Goal: Task Accomplishment & Management: Manage account settings

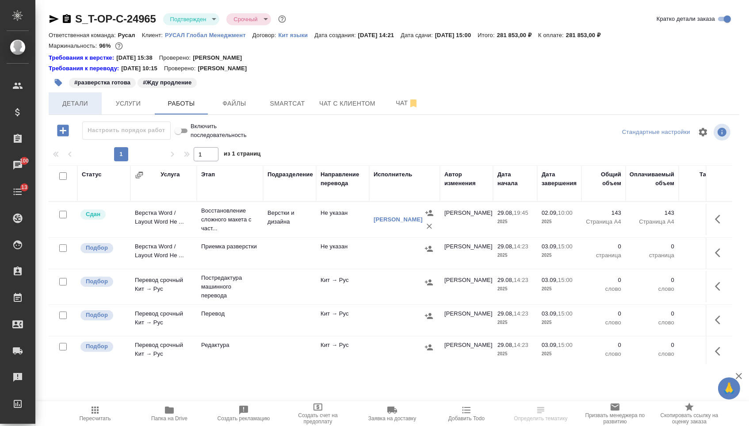
click at [83, 109] on span "Детали" at bounding box center [75, 103] width 42 height 11
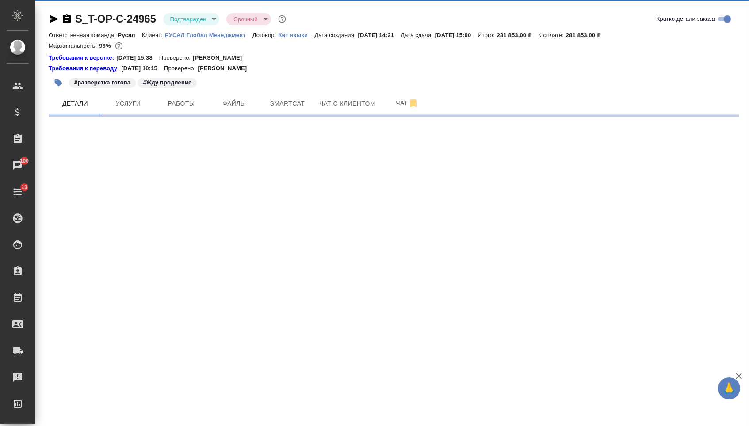
select select "RU"
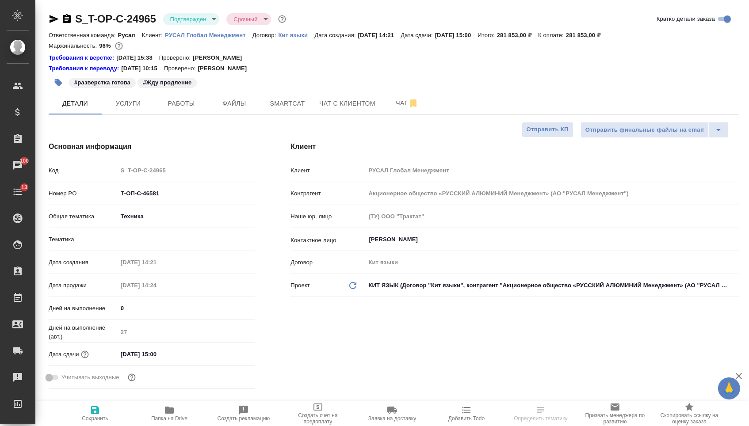
type textarea "x"
drag, startPoint x: 169, startPoint y: 195, endPoint x: 86, endPoint y: 195, distance: 83.1
click at [86, 195] on div "Номер PO Т-ОП-С-46581" at bounding box center [152, 193] width 207 height 15
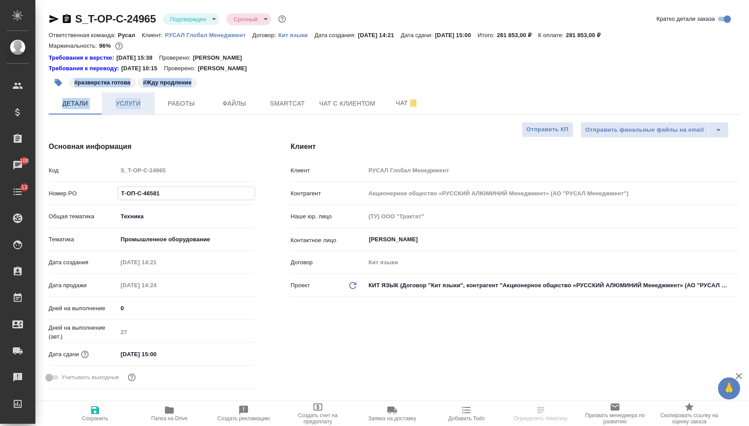
click at [127, 105] on span "Услуги" at bounding box center [128, 103] width 42 height 11
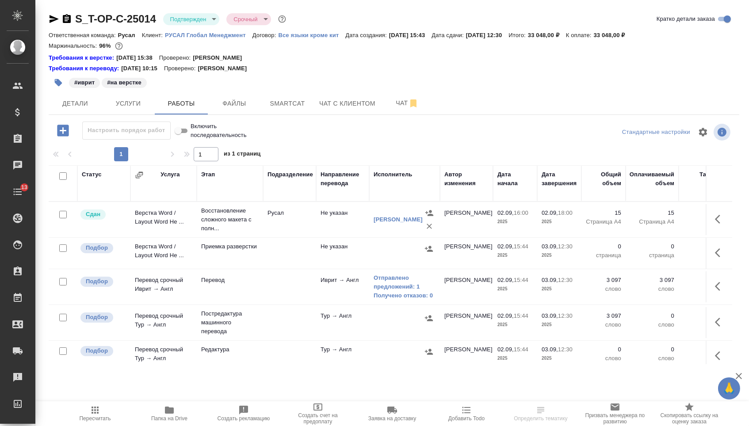
click at [76, 92] on div "#иврит #на верстке" at bounding box center [279, 82] width 460 height 19
click at [79, 104] on span "Детали" at bounding box center [75, 103] width 42 height 11
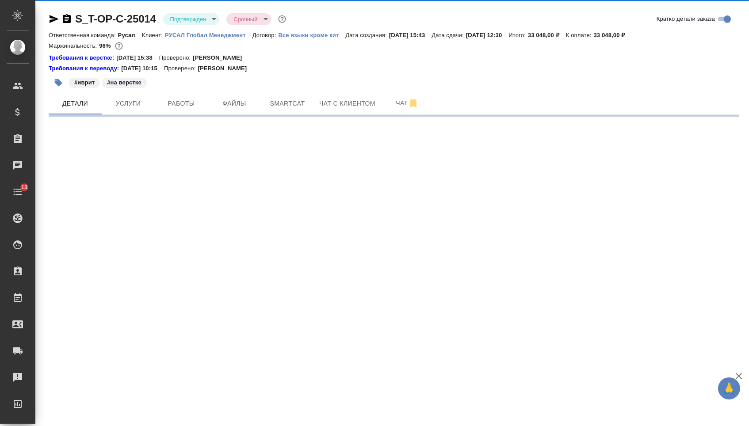
select select "RU"
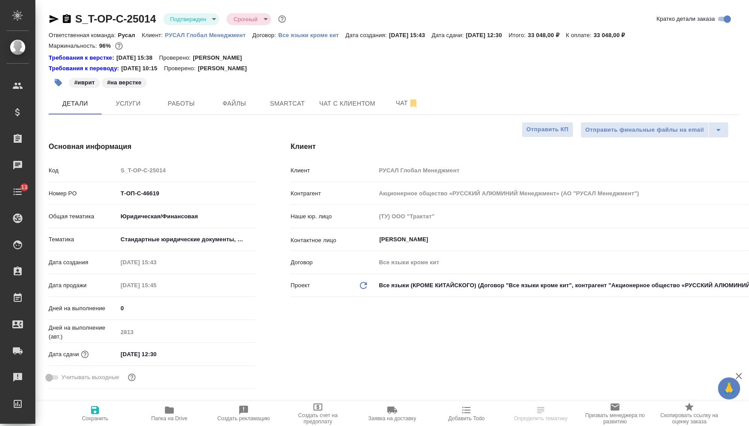
type textarea "x"
drag, startPoint x: 184, startPoint y: 199, endPoint x: 75, endPoint y: 198, distance: 108.8
click at [75, 198] on div "Номер PO Т-ОП-С-46619" at bounding box center [152, 193] width 207 height 15
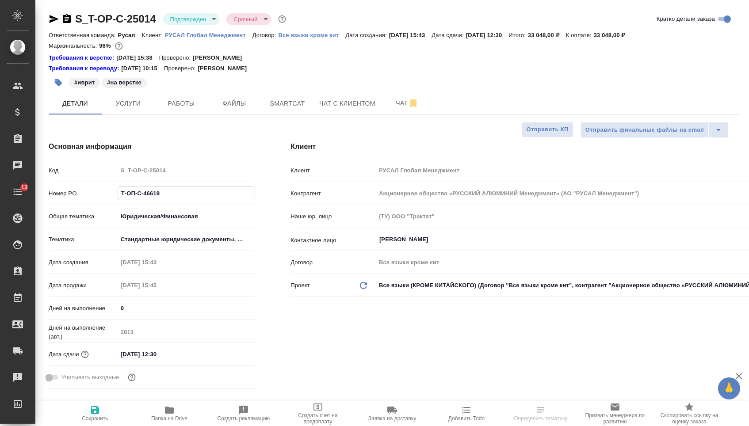
scroll to position [0, 0]
type textarea "x"
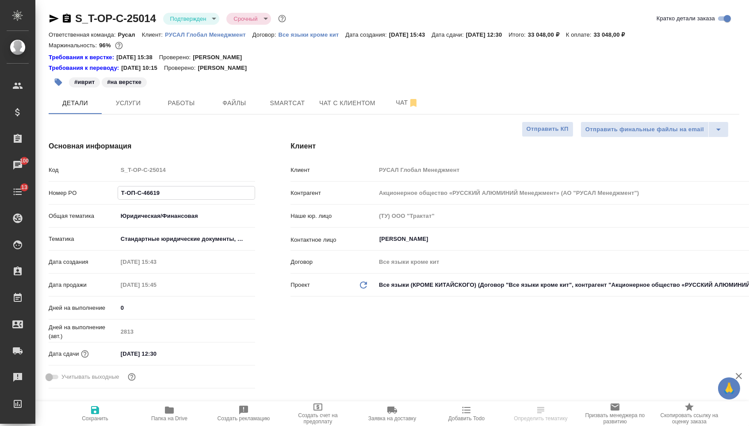
type textarea "x"
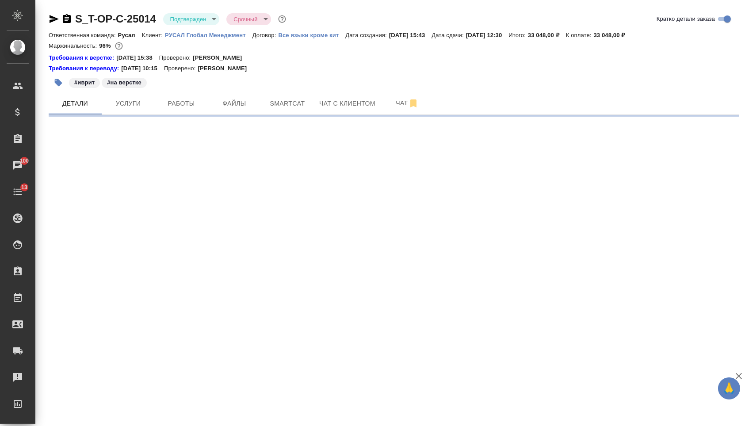
select select "RU"
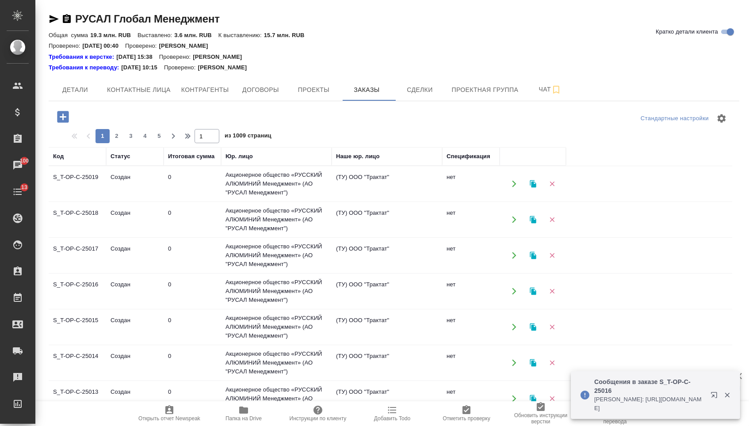
click at [57, 117] on icon "button" at bounding box center [62, 116] width 15 height 15
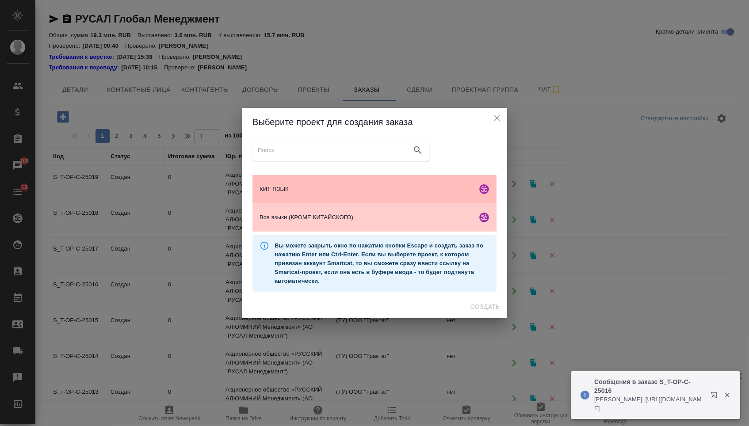
click at [282, 194] on div "КИТ ЯЗЫК" at bounding box center [375, 189] width 244 height 28
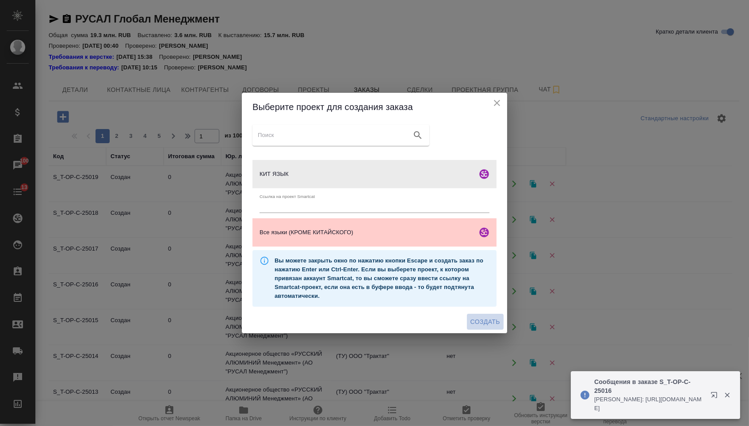
click at [497, 326] on span "Создать" at bounding box center [486, 322] width 30 height 11
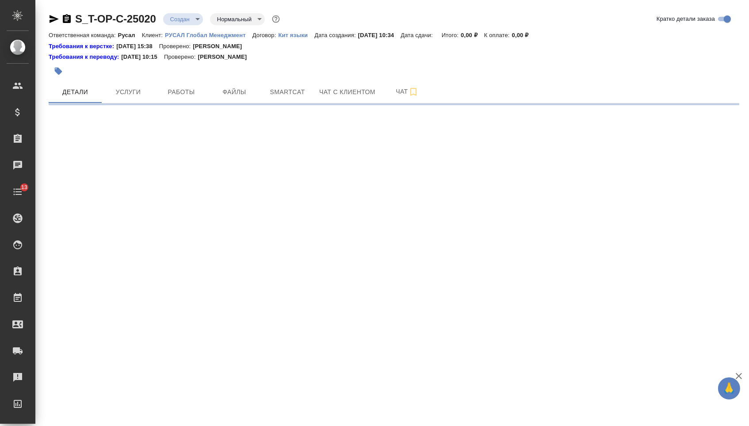
select select "RU"
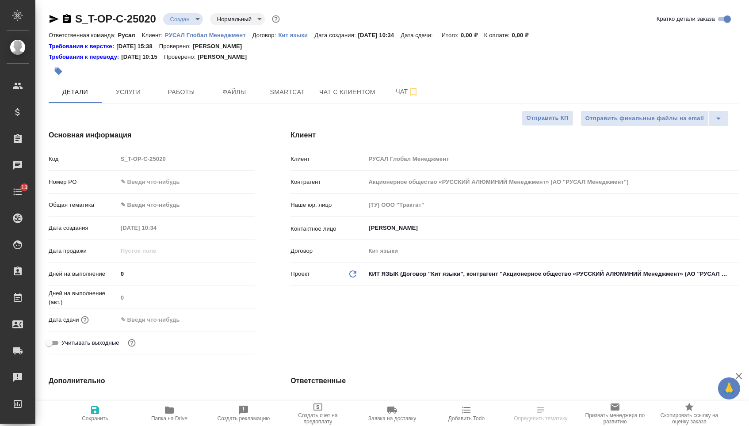
type textarea "x"
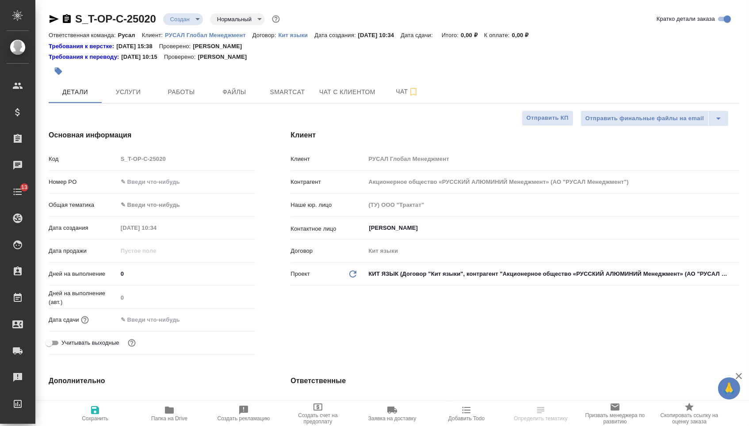
type textarea "x"
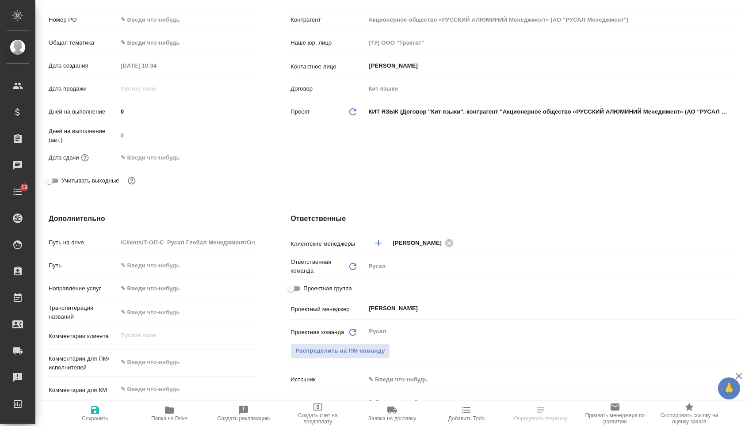
type textarea "x"
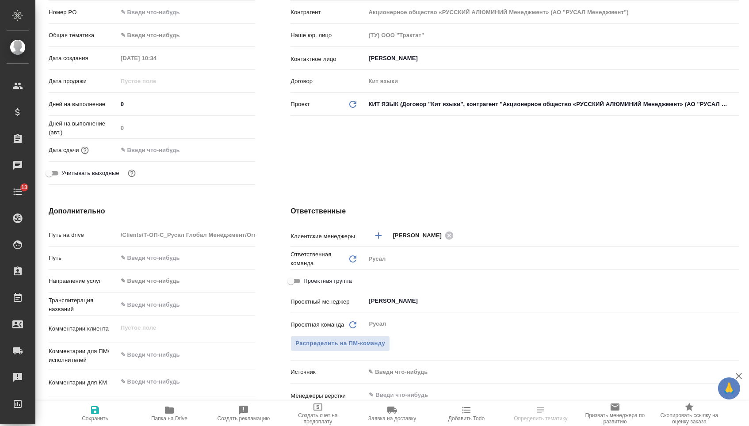
type textarea "x"
click at [163, 362] on textarea at bounding box center [187, 355] width 138 height 15
paste textarea "Саша в продолжение работы которая Где Виктор Клипин сейчас: Сделаем это двуязом…"
type textarea "x"
type textarea "Саша в продолжение работы которая Где Виктор Клипин сейчас: Сделаем это двуязом…"
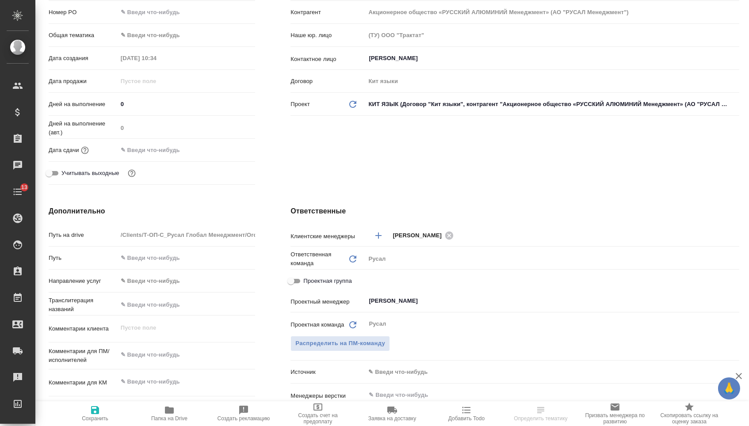
type textarea "x"
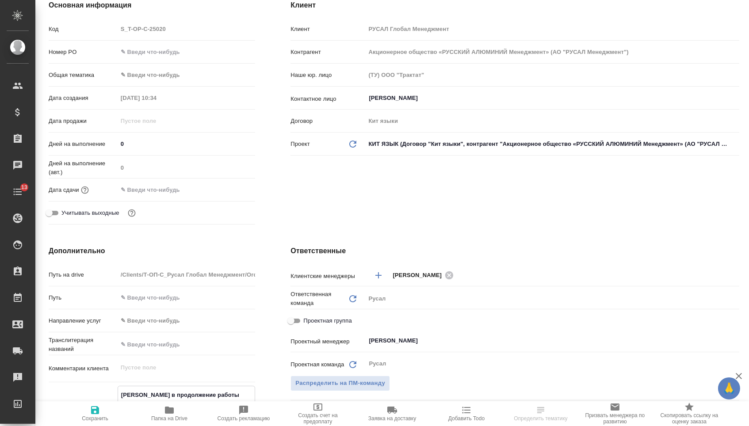
scroll to position [62, 0]
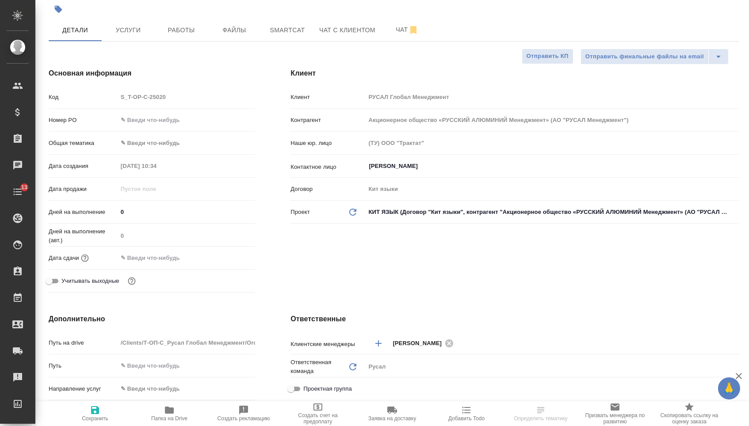
type textarea "Саша в продолжение работы которая Где Виктор Клипин сейчас: Сделаем это двуязом…"
type textarea "x"
click at [167, 118] on input "text" at bounding box center [186, 120] width 137 height 13
type input "о"
type textarea "x"
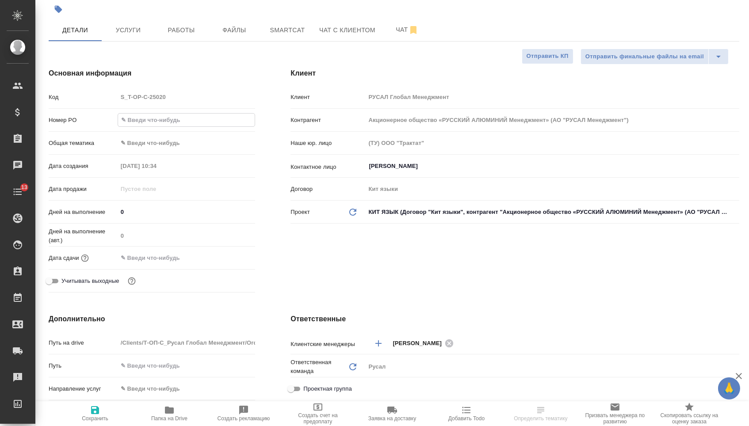
type textarea "x"
type input "от"
type textarea "x"
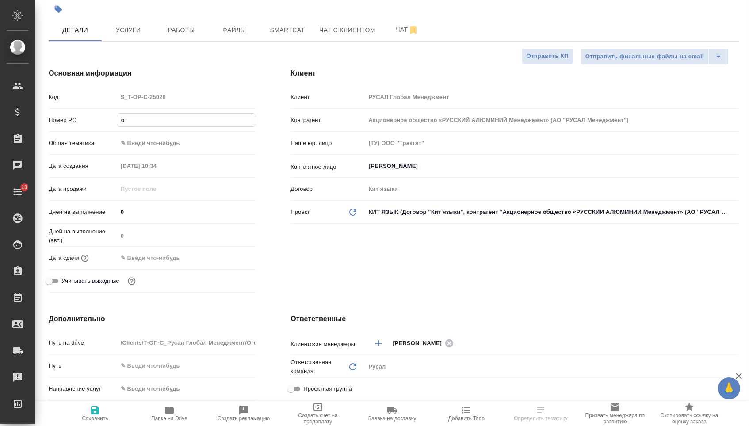
type textarea "x"
type input "от"
type textarea "x"
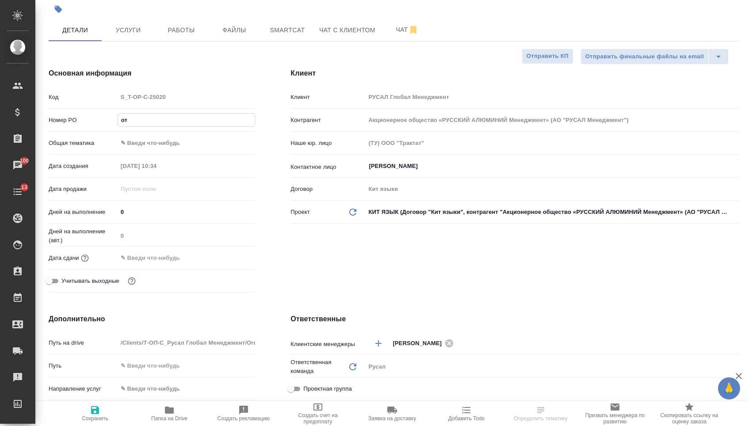
type input "от И"
type textarea "x"
type input "от Ис"
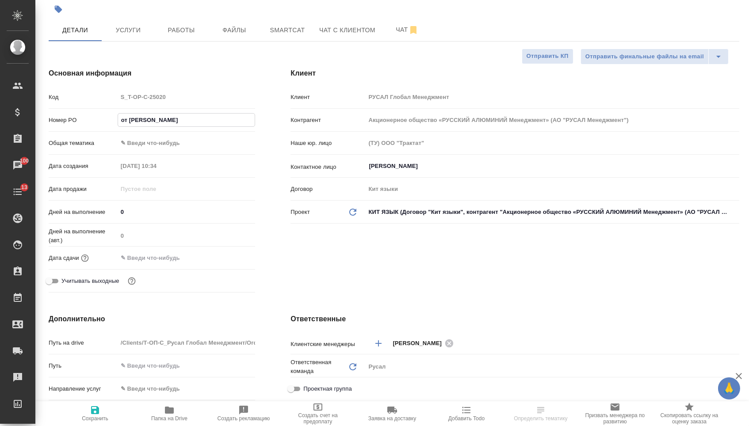
type textarea "x"
type input "от Иса"
type textarea "x"
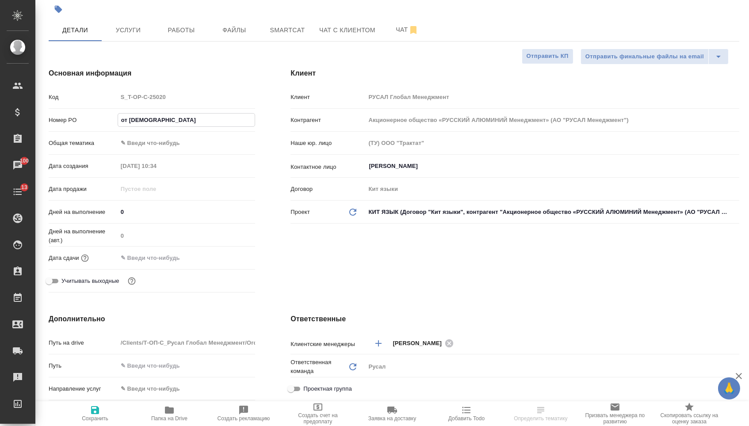
type textarea "x"
type input "от Исае"
type textarea "x"
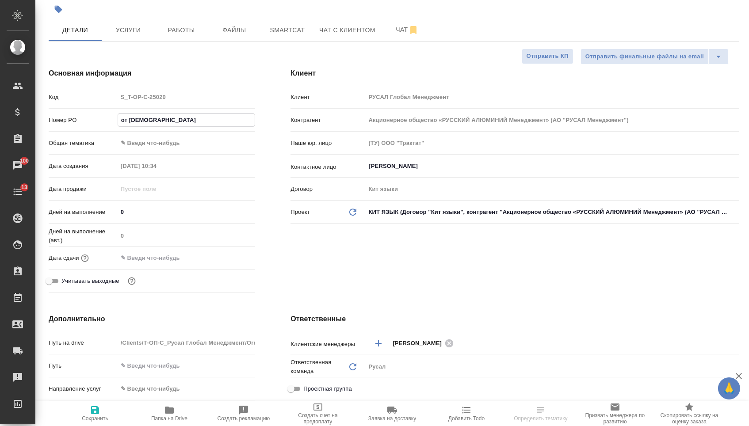
type textarea "x"
type input "от Исаев"
type textarea "x"
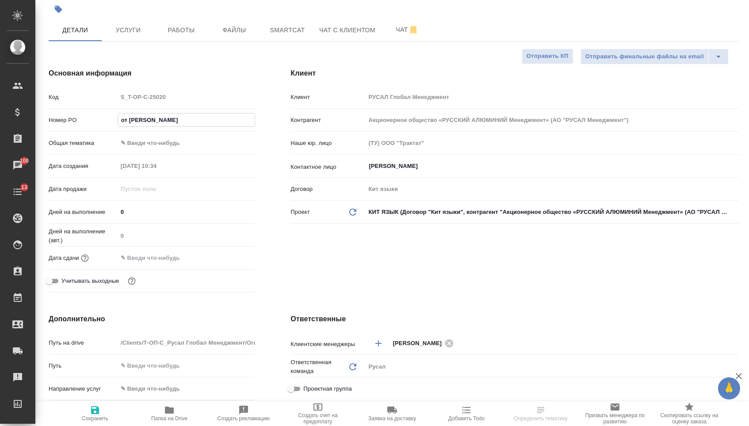
type input "от Исаева"
type textarea "x"
type input "от Исаева_"
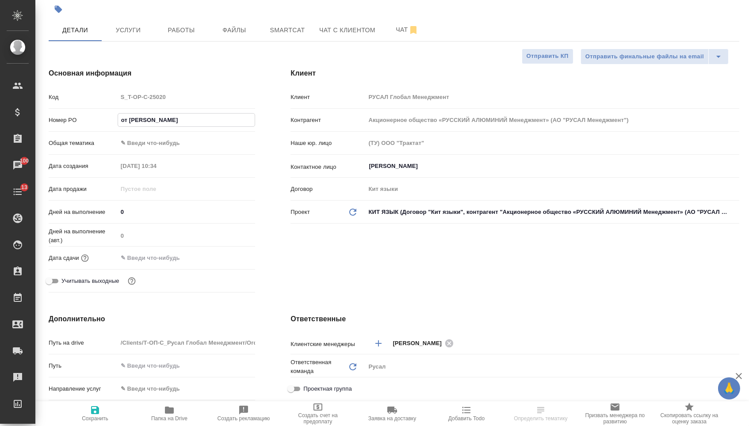
type textarea "x"
type input "от Исаева_0"
type textarea "x"
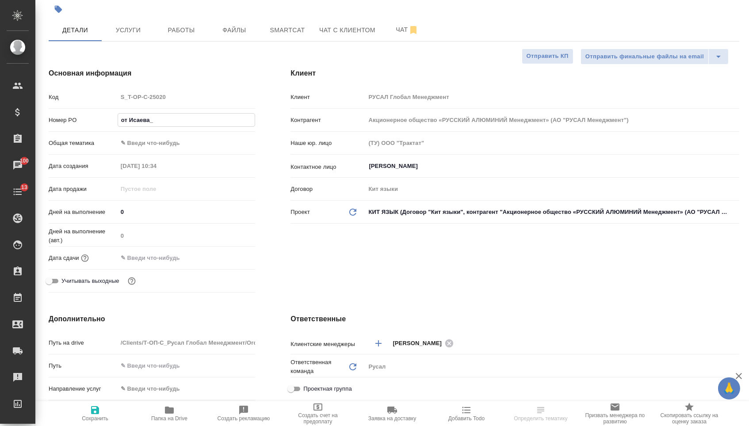
type textarea "x"
type input "от Исаева_03"
type textarea "x"
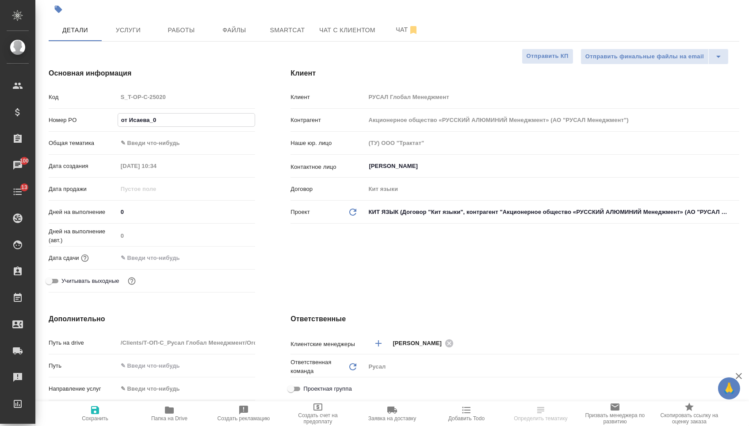
type textarea "x"
type input "от Исаева_03."
type textarea "x"
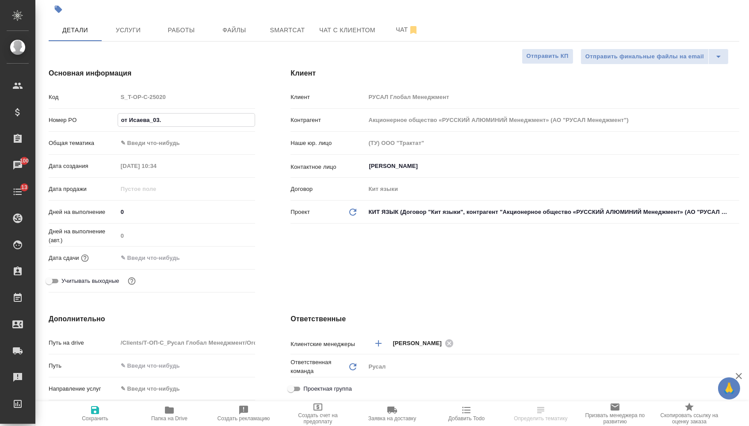
type input "от Исаева_03.0"
type textarea "x"
type input "от Исаева_03.09"
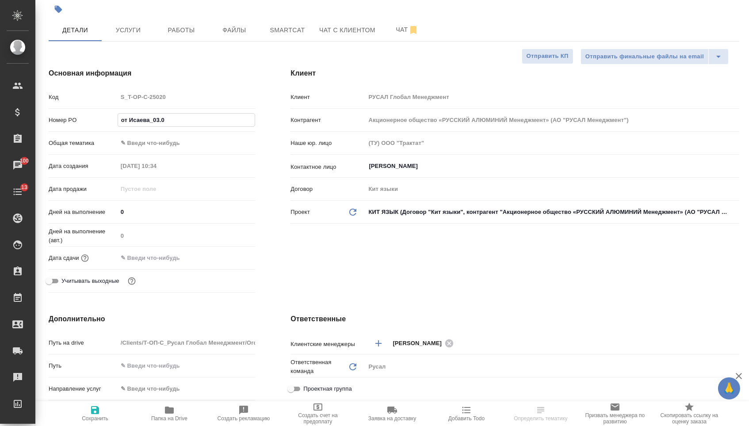
type textarea "x"
type input "от Исаева_03.09"
click at [171, 264] on input "text" at bounding box center [156, 258] width 77 height 13
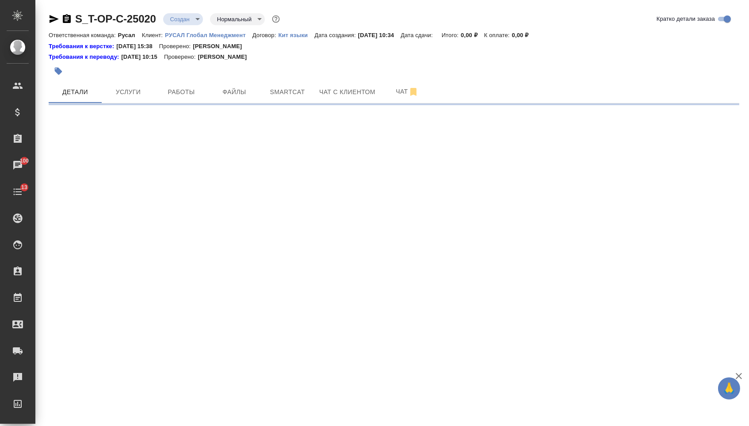
scroll to position [0, 0]
select select "RU"
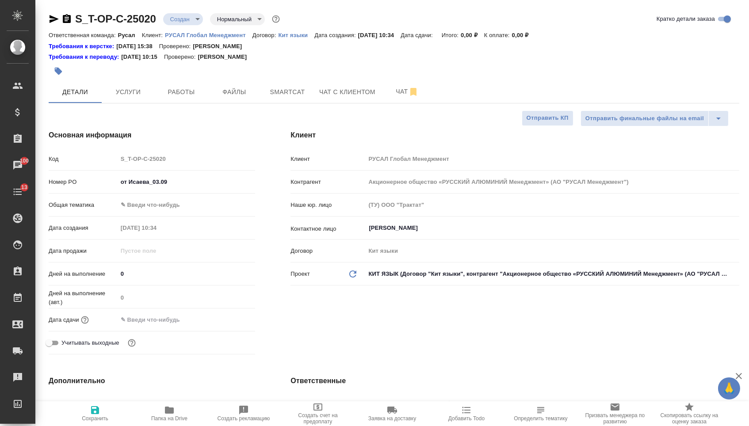
click at [231, 259] on div ".cls-1 fill:#fff; AWATERA Menshikova Aleksandra Клиенты Спецификации Заказы 100…" at bounding box center [374, 213] width 749 height 426
type textarea "x"
drag, startPoint x: 167, startPoint y: 322, endPoint x: 184, endPoint y: 320, distance: 16.5
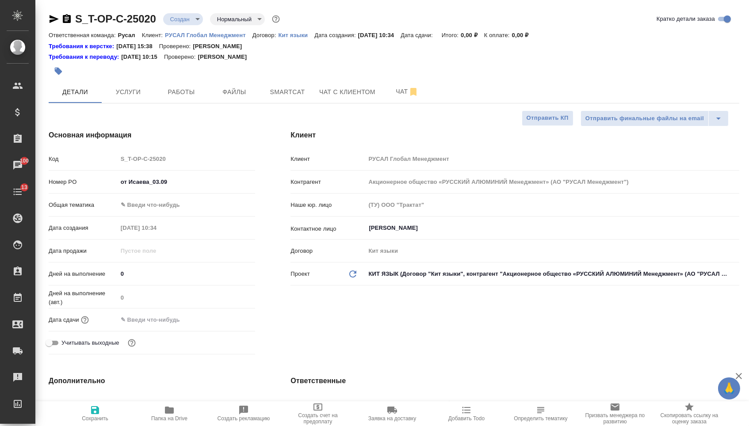
click at [167, 322] on input "text" at bounding box center [156, 320] width 77 height 13
click at [224, 324] on icon "button" at bounding box center [229, 319] width 11 height 11
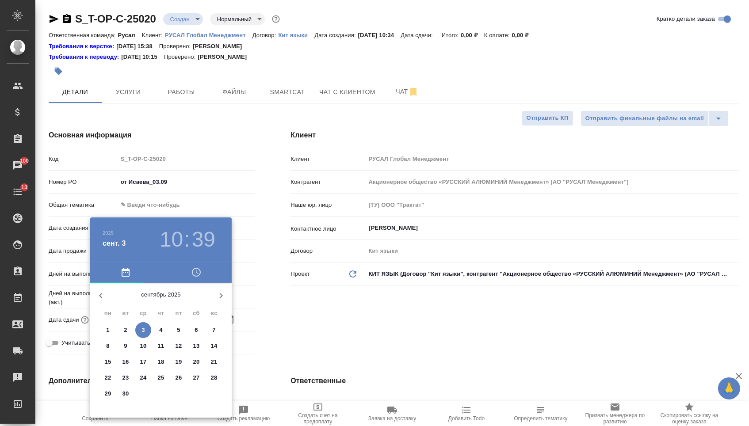
click at [142, 333] on p "3" at bounding box center [143, 330] width 3 height 9
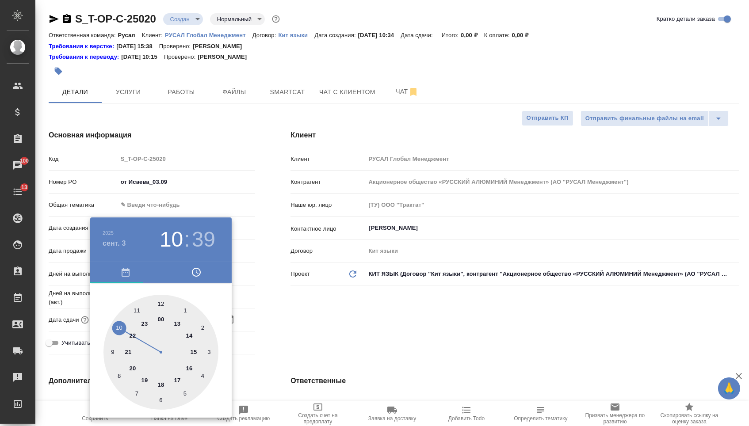
type input "03.09.2025 10:39"
type textarea "x"
type input "03.09.2025 16:39"
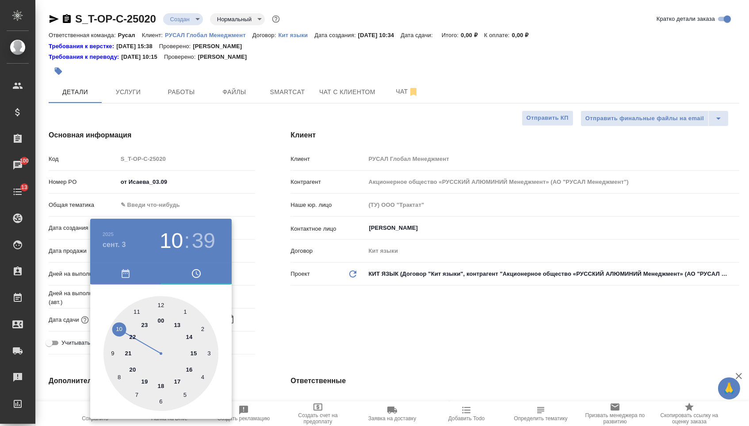
type textarea "x"
click at [192, 365] on div at bounding box center [160, 353] width 115 height 115
type textarea "x"
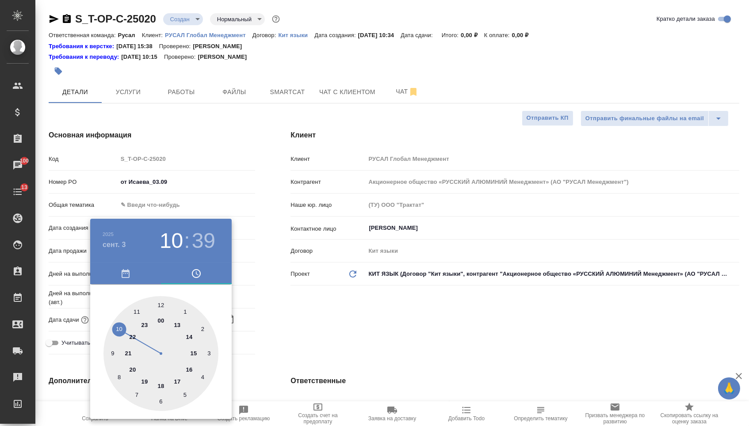
type textarea "x"
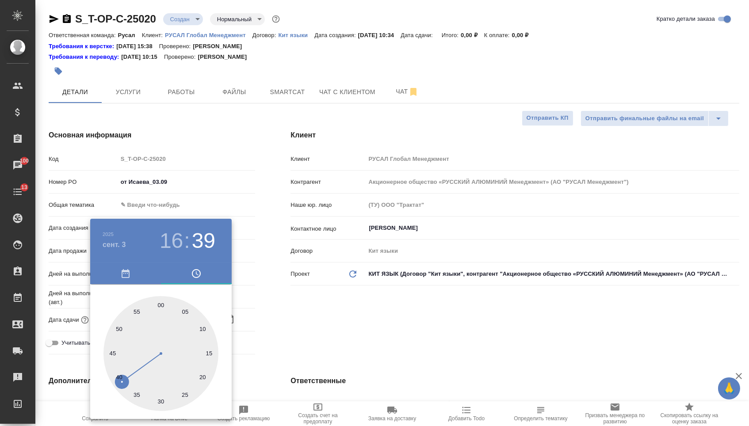
type input "03.09.2025 16:00"
click at [161, 301] on div at bounding box center [160, 353] width 115 height 115
type textarea "x"
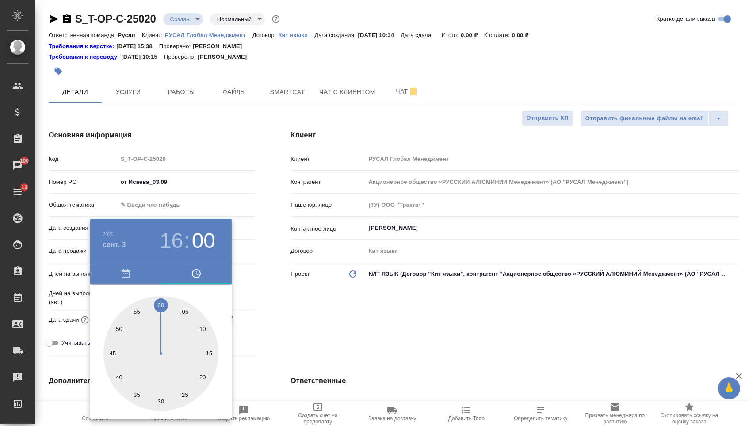
click at [273, 314] on div at bounding box center [374, 213] width 749 height 426
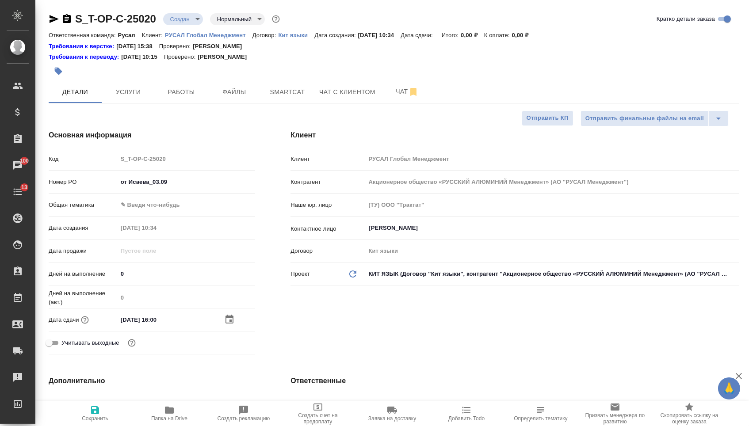
type textarea "x"
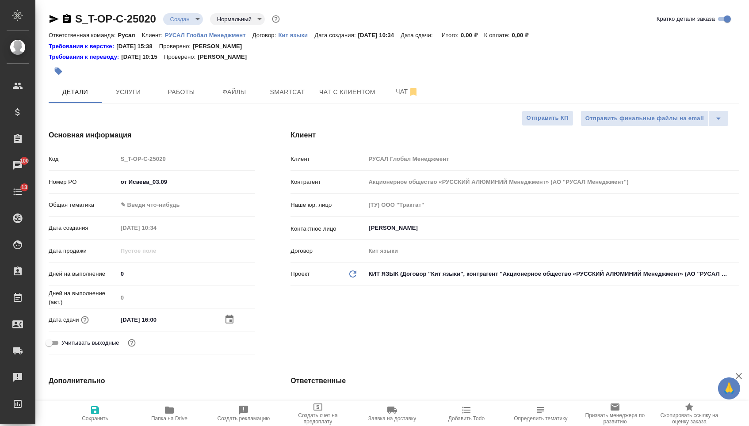
type textarea "x"
click at [195, 215] on body "🙏 .cls-1 fill:#fff; AWATERA Menshikova Aleksandra Клиенты Спецификации Заказы 1…" at bounding box center [374, 213] width 749 height 426
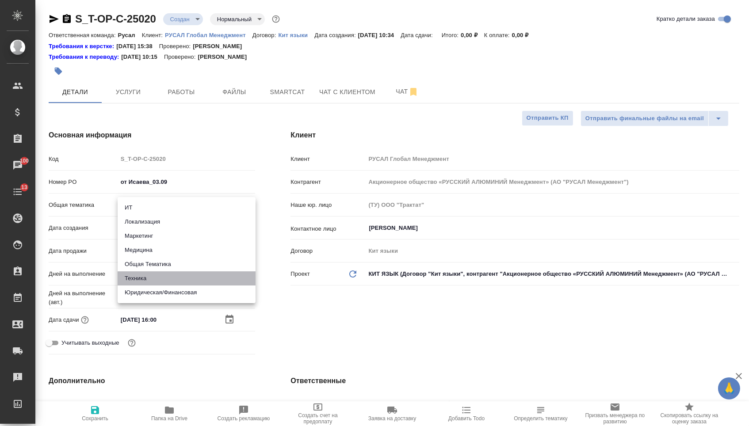
click at [169, 278] on li "Техника" at bounding box center [187, 279] width 138 height 14
type input "tech"
type textarea "x"
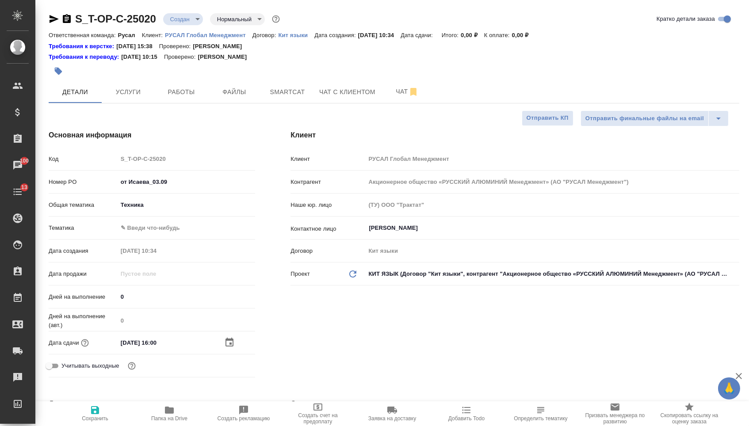
click at [167, 234] on body "🙏 .cls-1 fill:#fff; AWATERA Menshikova Aleksandra Клиенты Спецификации Заказы 1…" at bounding box center [374, 213] width 749 height 426
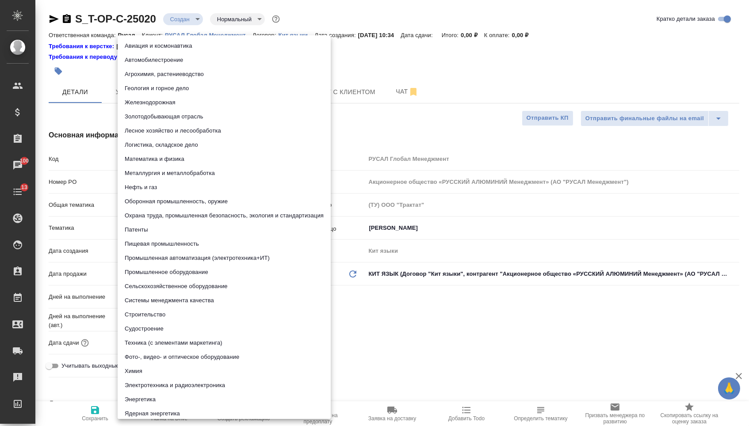
click at [161, 276] on li "Промышленное оборудование" at bounding box center [224, 272] width 213 height 14
type textarea "x"
type input "5f647205b73bc97568ca66bc"
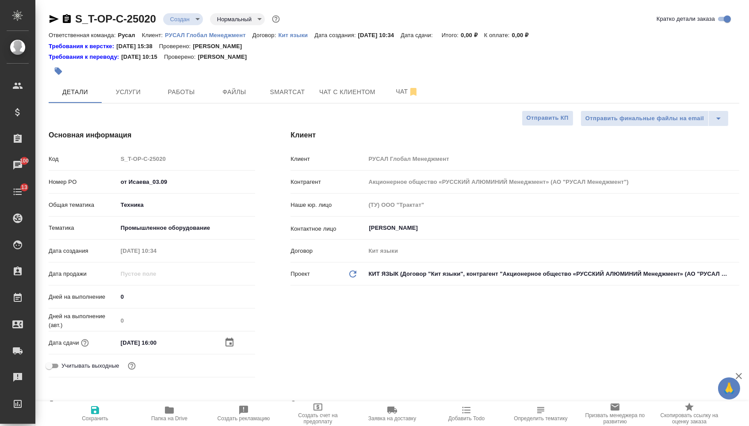
click at [98, 425] on button "Сохранить" at bounding box center [95, 414] width 74 height 25
type textarea "x"
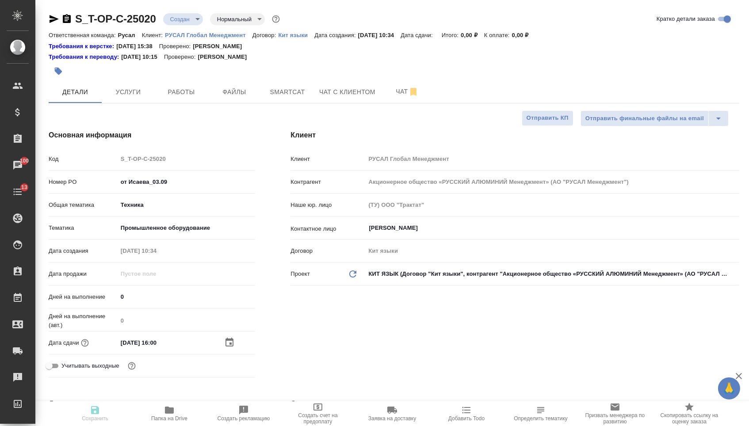
type textarea "x"
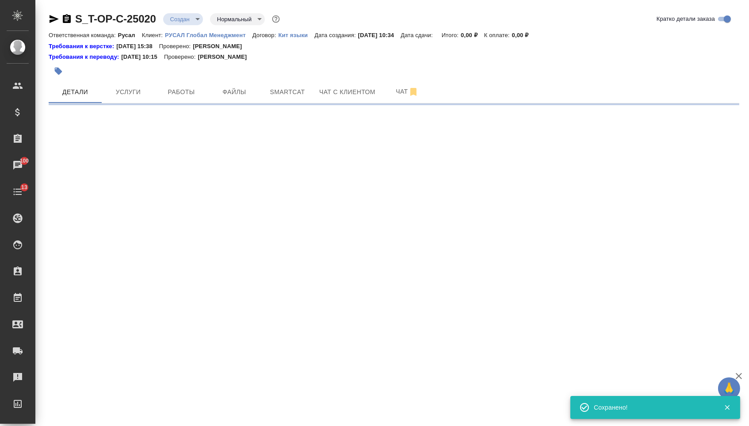
select select "RU"
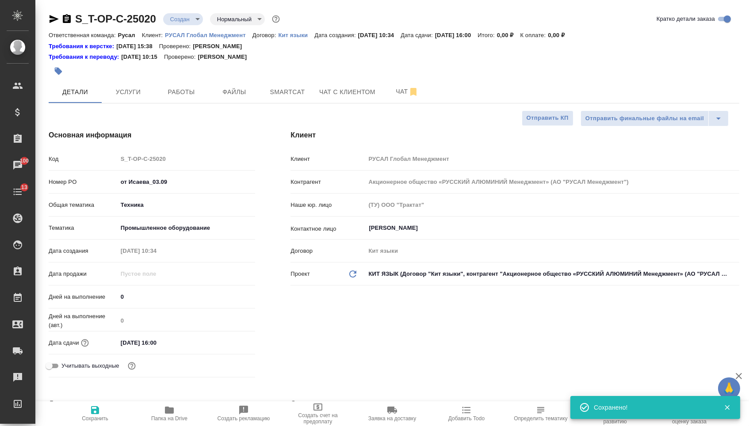
type textarea "x"
click at [237, 97] on span "Файлы" at bounding box center [234, 92] width 42 height 11
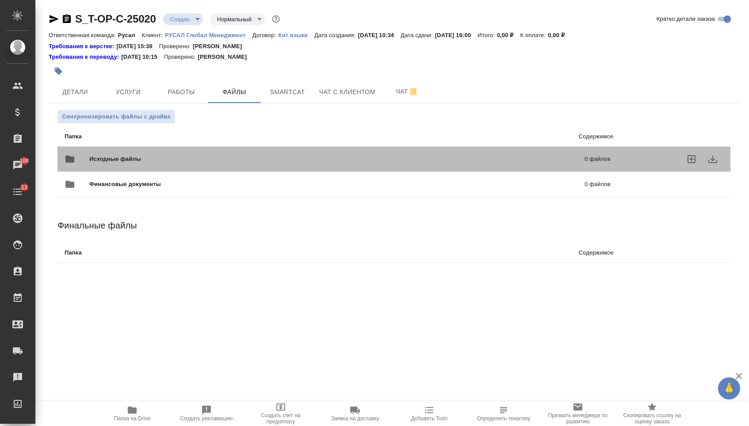
click at [125, 161] on span "Исходные файлы" at bounding box center [226, 159] width 274 height 9
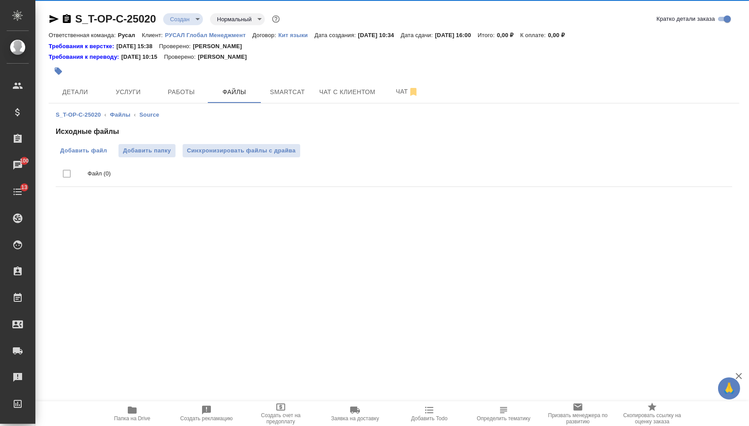
click at [92, 155] on span "Добавить файл" at bounding box center [83, 150] width 47 height 9
click at [0, 0] on input "Добавить файл" at bounding box center [0, 0] width 0 height 0
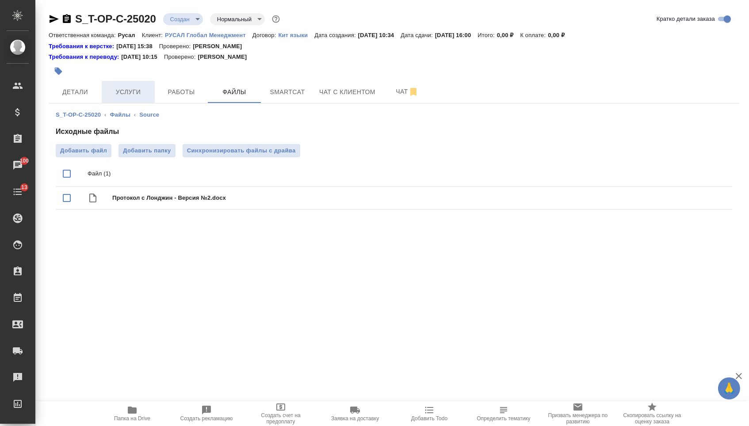
click at [127, 88] on button "Услуги" at bounding box center [128, 92] width 53 height 22
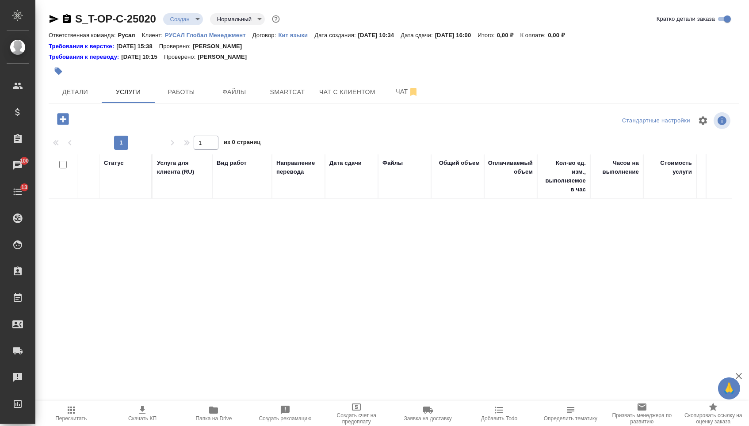
click at [61, 119] on icon "button" at bounding box center [62, 118] width 11 height 11
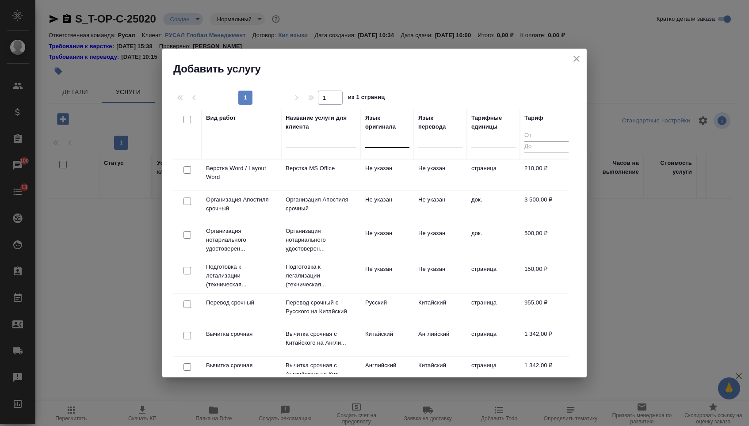
click at [404, 142] on div at bounding box center [387, 139] width 44 height 13
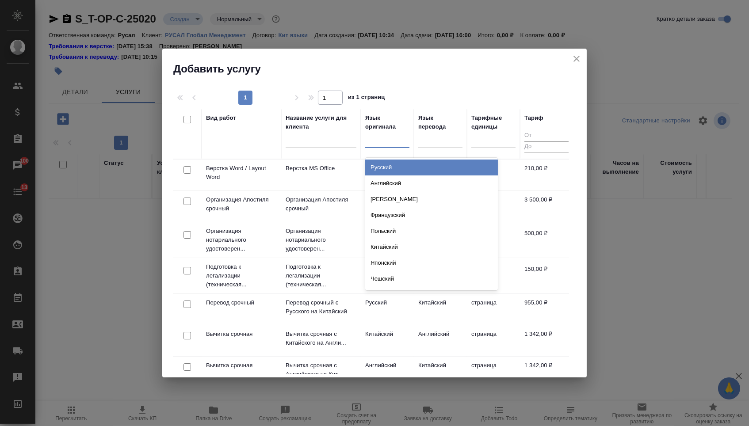
click at [397, 158] on div "Русский Английский Немецкий Французский Польский Китайский Японский Чешский Сер…" at bounding box center [431, 224] width 133 height 133
click at [396, 165] on div "Русский" at bounding box center [431, 168] width 133 height 16
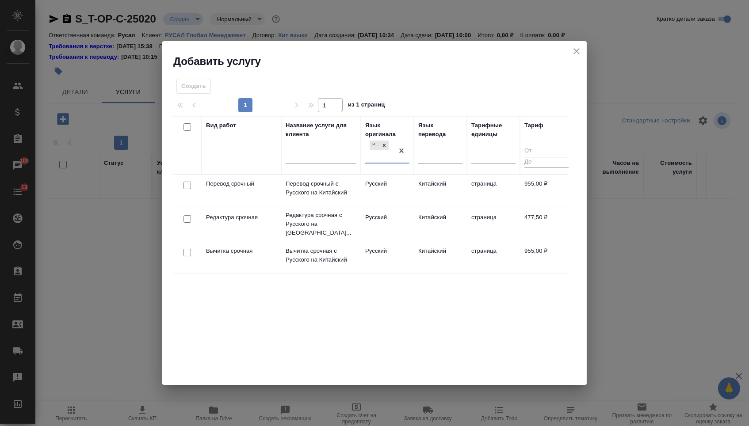
click at [186, 185] on input "checkbox" at bounding box center [188, 186] width 8 height 8
checkbox input "true"
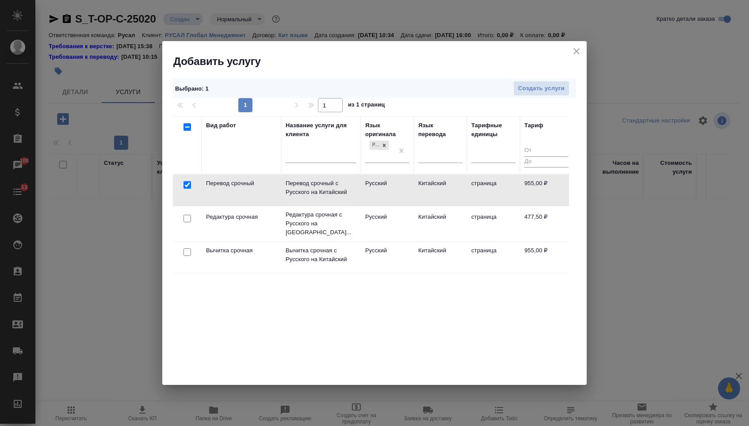
click at [188, 217] on input "checkbox" at bounding box center [188, 219] width 8 height 8
checkbox input "true"
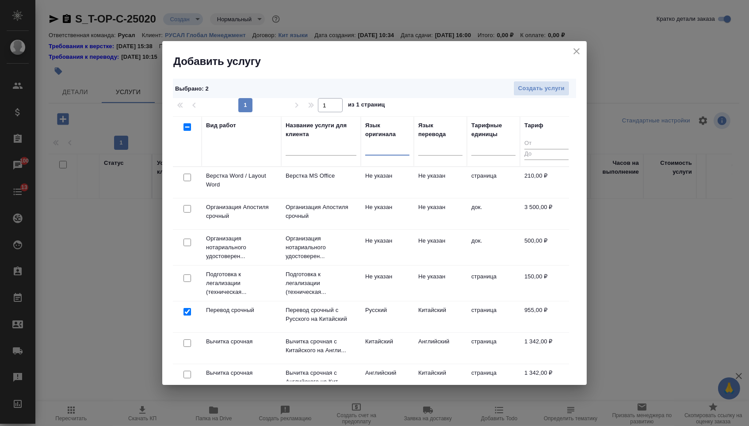
click at [185, 184] on td at bounding box center [187, 182] width 29 height 31
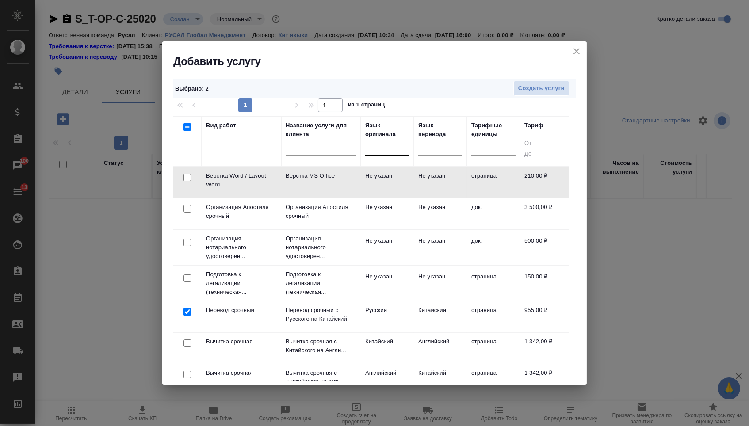
click at [187, 183] on td at bounding box center [187, 182] width 29 height 31
click at [188, 181] on input "checkbox" at bounding box center [188, 178] width 8 height 8
checkbox input "true"
click at [548, 91] on span "Создать услуги" at bounding box center [541, 89] width 46 height 10
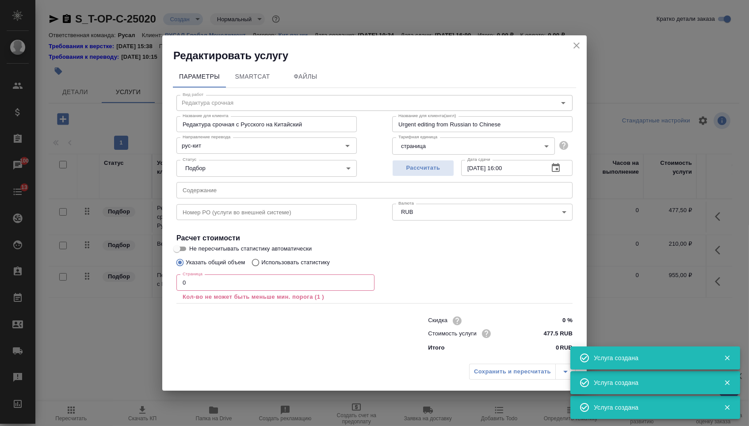
type input "Верстка Word / Layout Word"
type input "Верстка MS Office"
type input "Layout MS Office"
type input "Не указан"
type input "210 RUB"
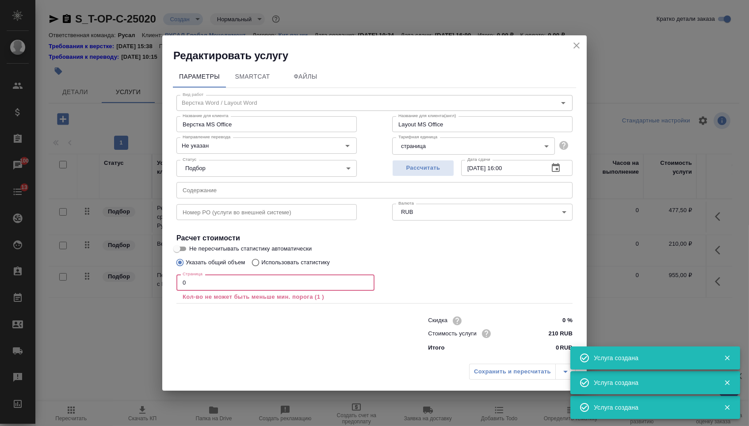
drag, startPoint x: 195, startPoint y: 285, endPoint x: 176, endPoint y: 285, distance: 19.5
click at [176, 285] on div "Вид работ Верстка Word / Layout Word Вид работ Название для клиента Верстка MS …" at bounding box center [374, 222] width 403 height 268
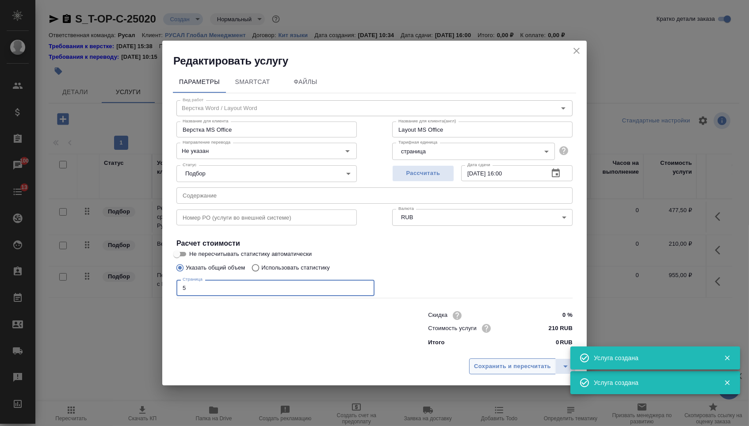
type input "5"
click at [496, 372] on span "Сохранить и пересчитать" at bounding box center [512, 367] width 77 height 10
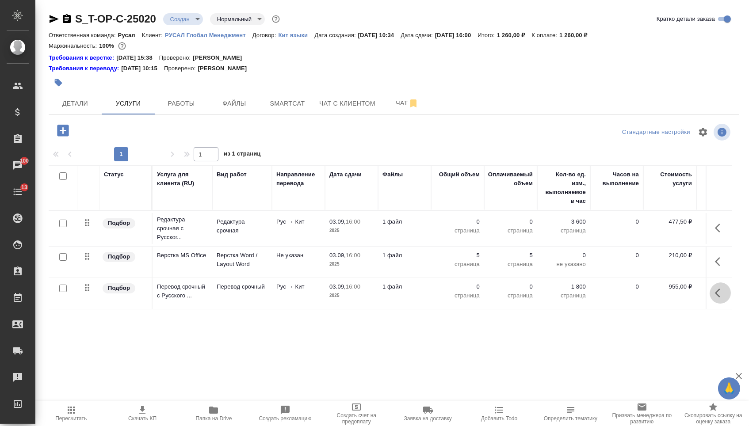
click at [716, 299] on icon "button" at bounding box center [720, 293] width 11 height 11
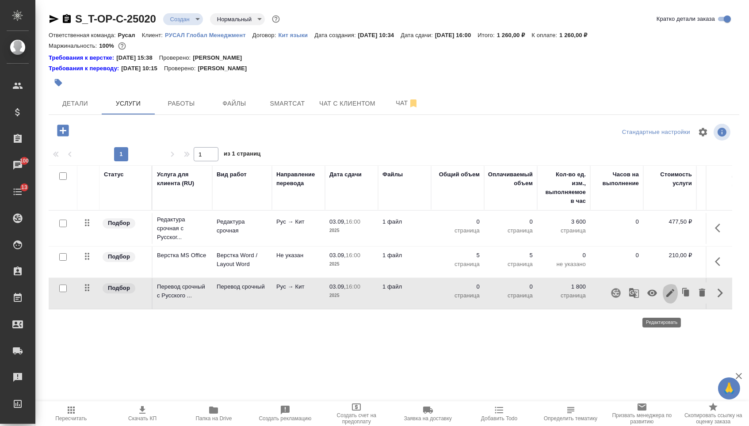
click at [667, 297] on icon "button" at bounding box center [671, 293] width 8 height 8
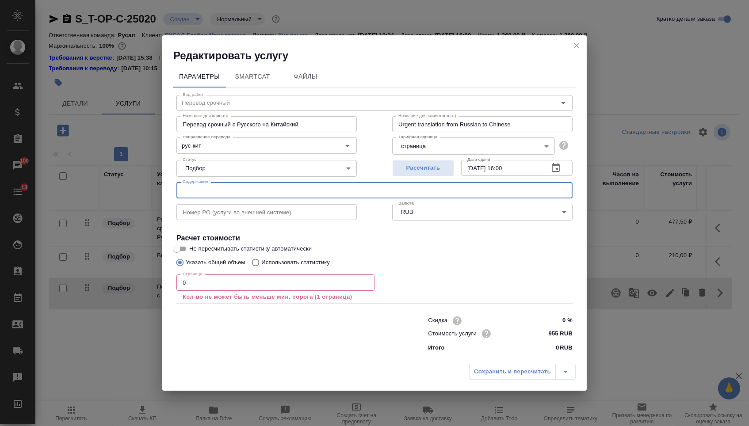
click at [373, 188] on input "text" at bounding box center [374, 190] width 396 height 16
paste input "Протокол с Лонджин - Версия №2"
type input "Протокол с Лонджин - Версия №2"
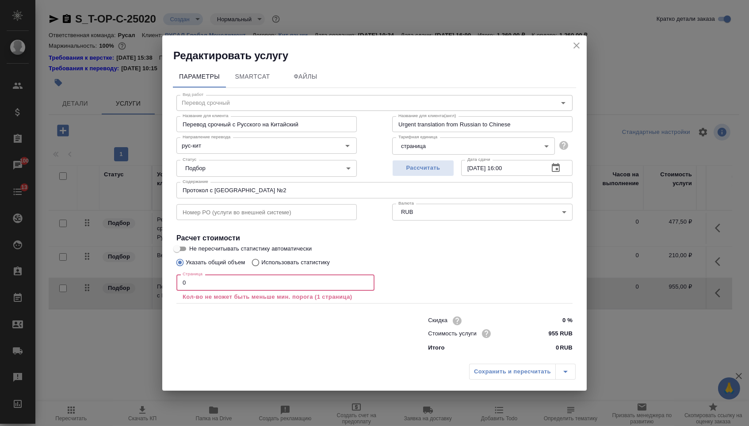
click at [279, 287] on input "0" at bounding box center [275, 283] width 198 height 16
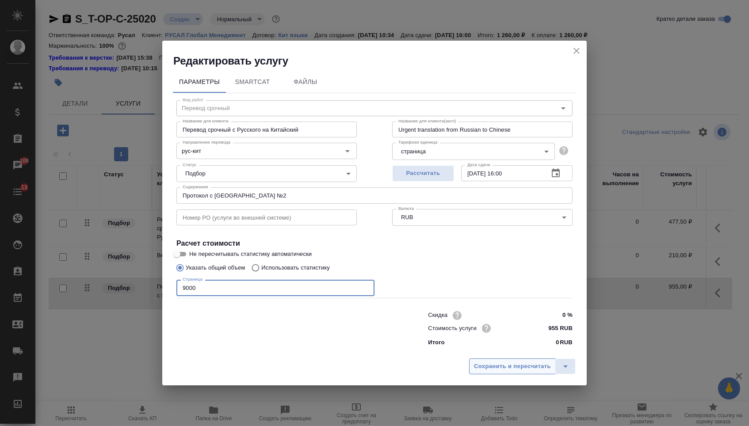
type input "9000"
click at [499, 362] on button "Сохранить и пересчитать" at bounding box center [512, 367] width 87 height 16
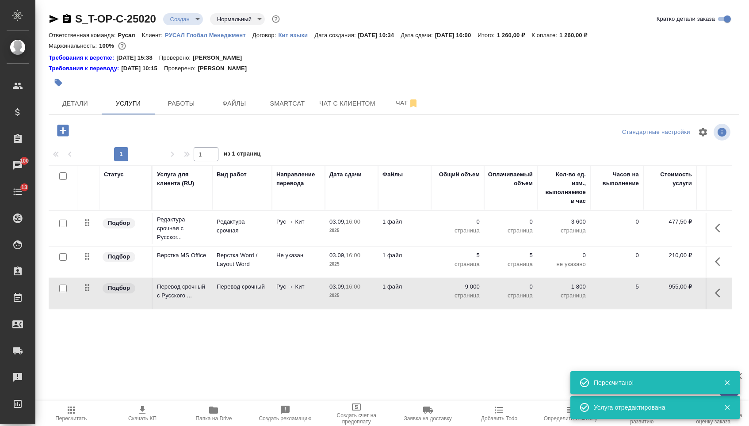
type input "urgent"
click at [467, 234] on p "страница" at bounding box center [458, 230] width 44 height 9
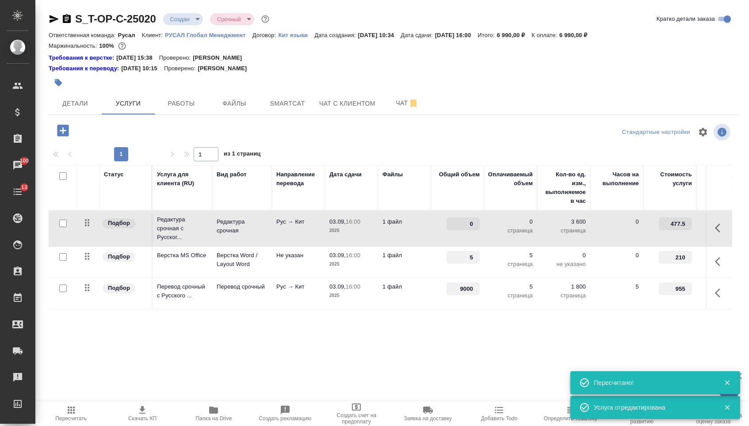
click at [464, 230] on input "0" at bounding box center [463, 224] width 33 height 13
type input "9000"
click at [161, 377] on div "S_T-OP-C-25020 Создан new Срочный urgent Кратко детали заказа Ответственная ком…" at bounding box center [394, 189] width 701 height 378
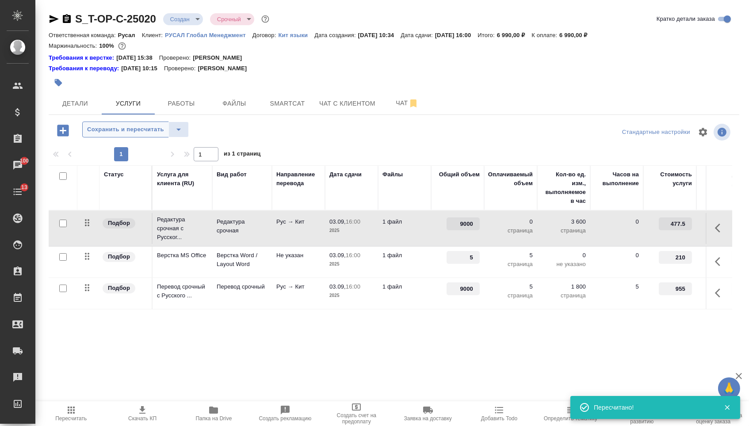
click at [162, 135] on span "Сохранить и пересчитать" at bounding box center [125, 130] width 77 height 10
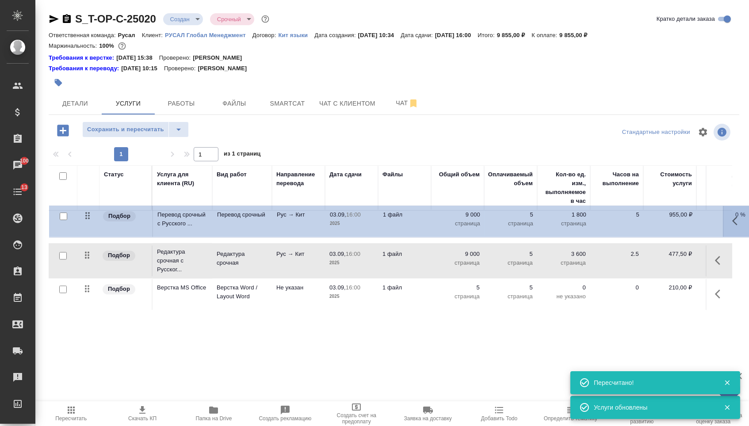
drag, startPoint x: 84, startPoint y: 300, endPoint x: 84, endPoint y: 216, distance: 84.5
click at [84, 216] on tbody "Подбор Редактура срочная с Русског... Редактура срочная Рус → Кит 03.09, 16:00 …" at bounding box center [466, 261] width 834 height 100
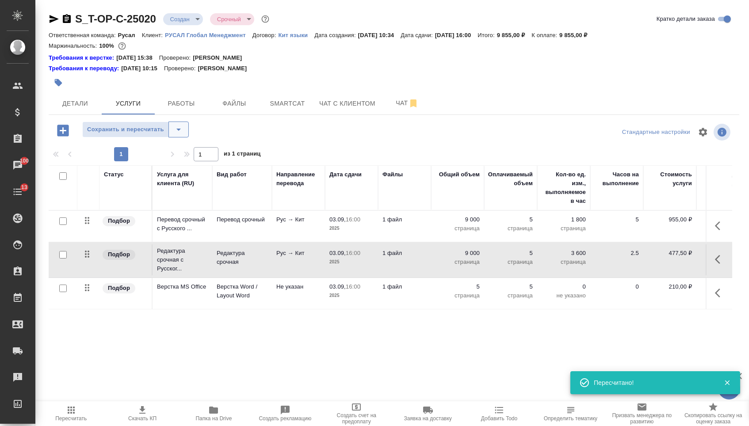
click at [184, 134] on icon "split button" at bounding box center [178, 129] width 11 height 11
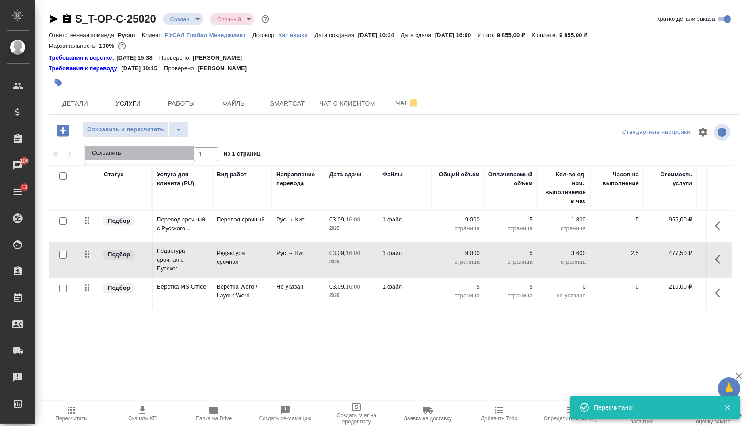
click at [181, 158] on li "Сохранить" at bounding box center [139, 153] width 109 height 14
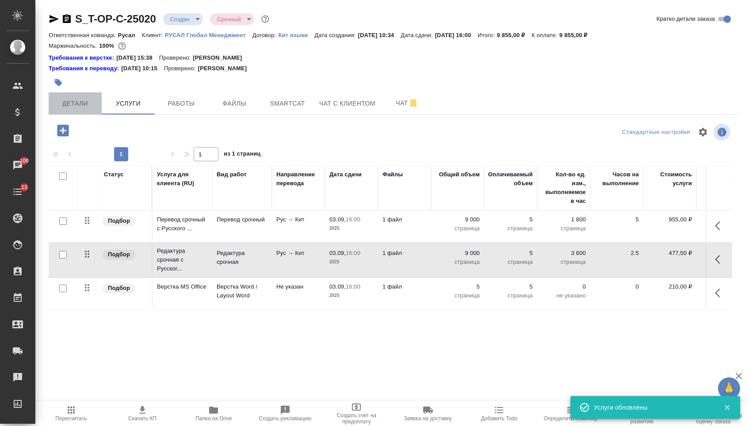
click at [83, 105] on span "Детали" at bounding box center [75, 103] width 42 height 11
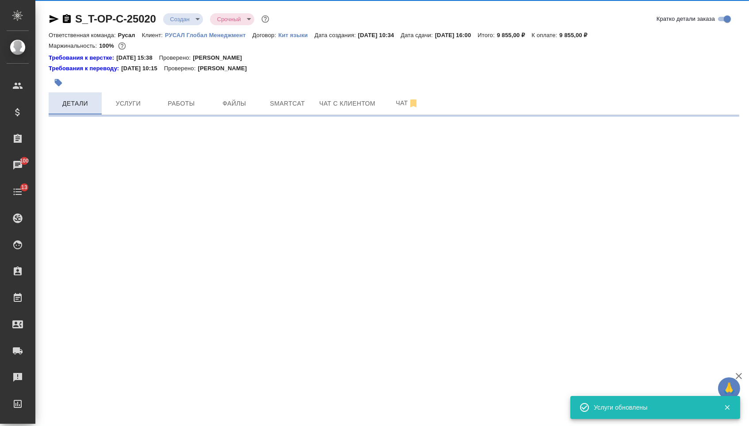
select select "RU"
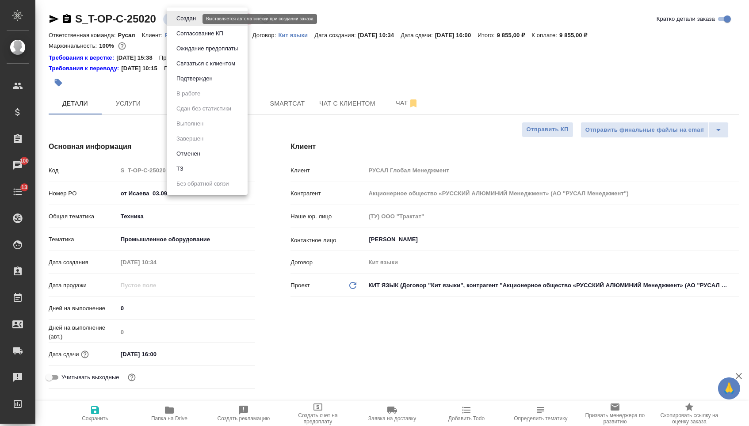
click at [187, 18] on body "🙏 .cls-1 fill:#fff; AWATERA Menshikova Aleksandra Клиенты Спецификации Заказы 1…" at bounding box center [374, 213] width 749 height 426
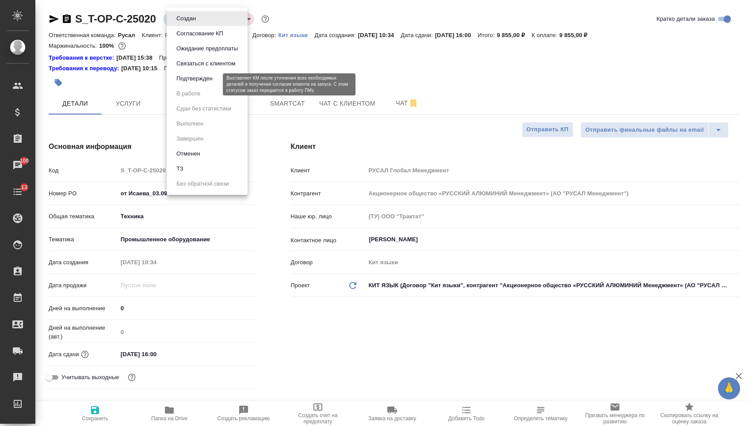
click at [183, 84] on button "Подтвержден" at bounding box center [195, 79] width 42 height 10
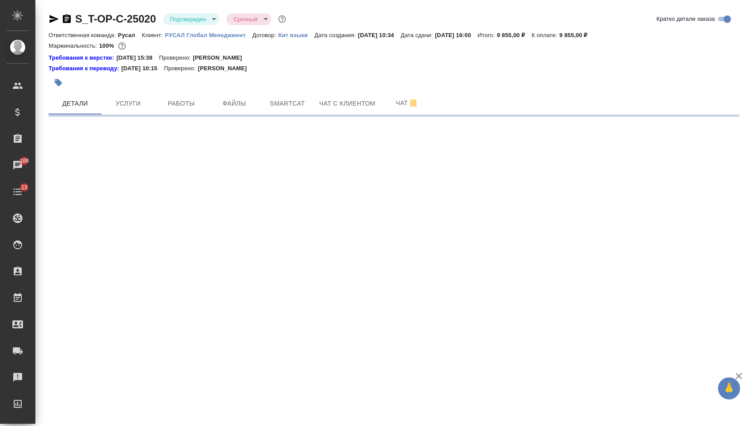
select select "RU"
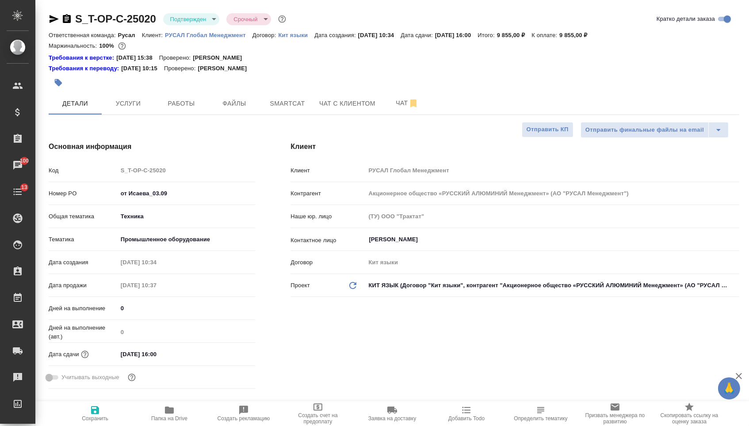
type textarea "x"
click at [56, 21] on icon "button" at bounding box center [54, 19] width 11 height 11
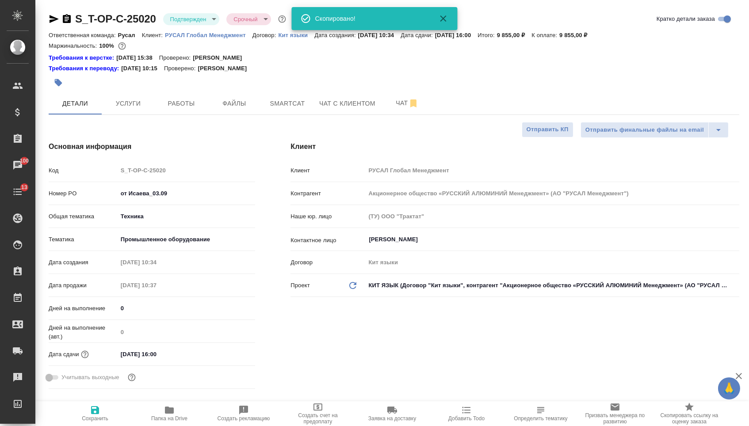
type textarea "x"
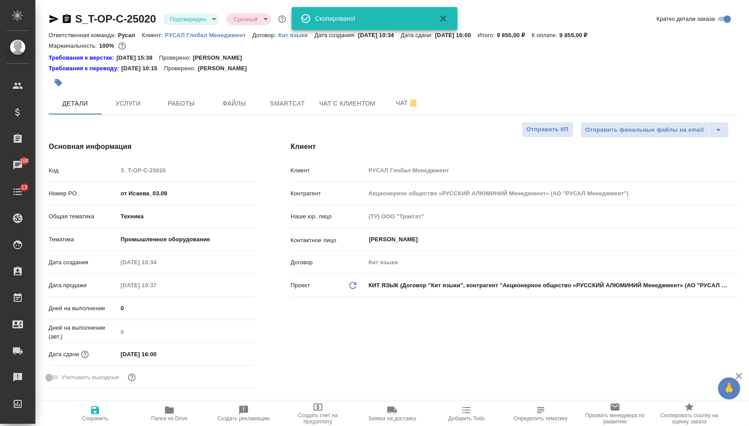
type textarea "x"
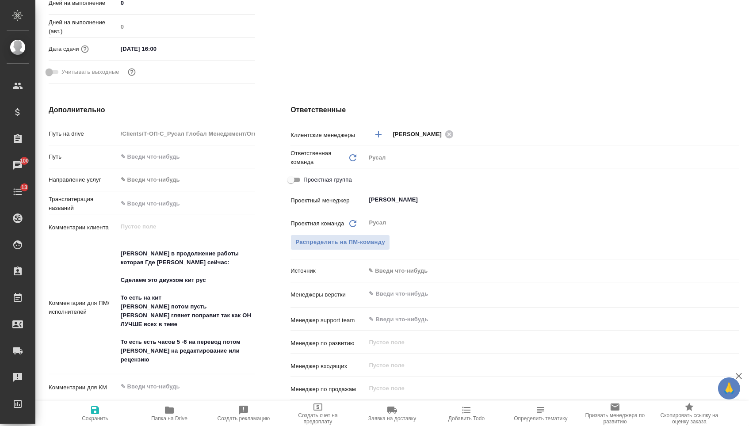
scroll to position [323, 0]
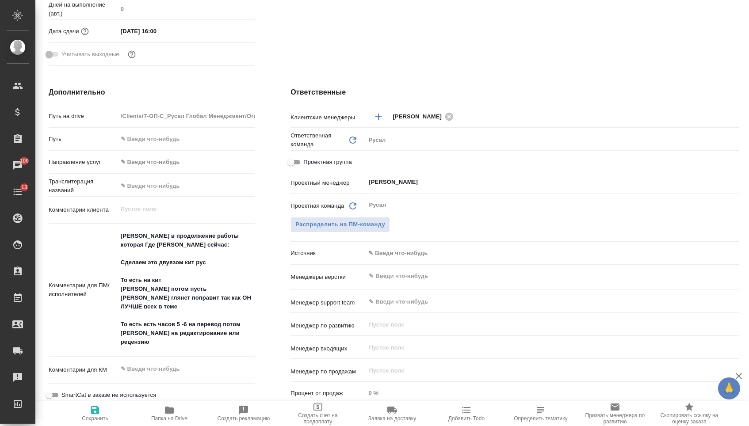
type textarea "x"
drag, startPoint x: 119, startPoint y: 241, endPoint x: 158, endPoint y: 345, distance: 111.7
click at [158, 346] on textarea "Саша в продолжение работы которая Где Виктор Клипин сейчас: Сделаем это двуязом…" at bounding box center [186, 289] width 137 height 121
type textarea "x"
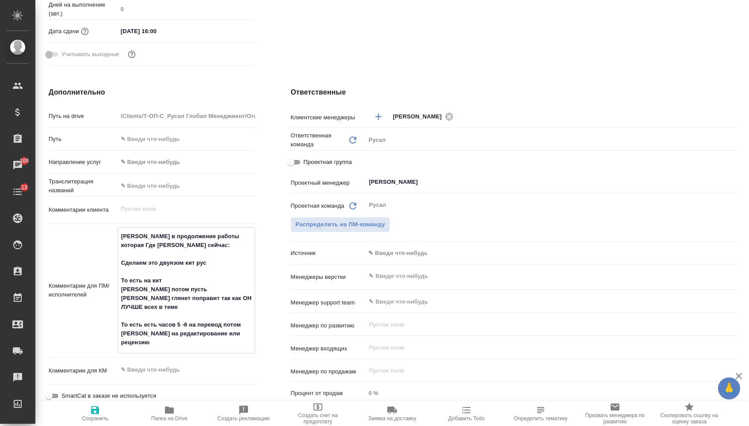
type textarea "x"
